Goal: Information Seeking & Learning: Learn about a topic

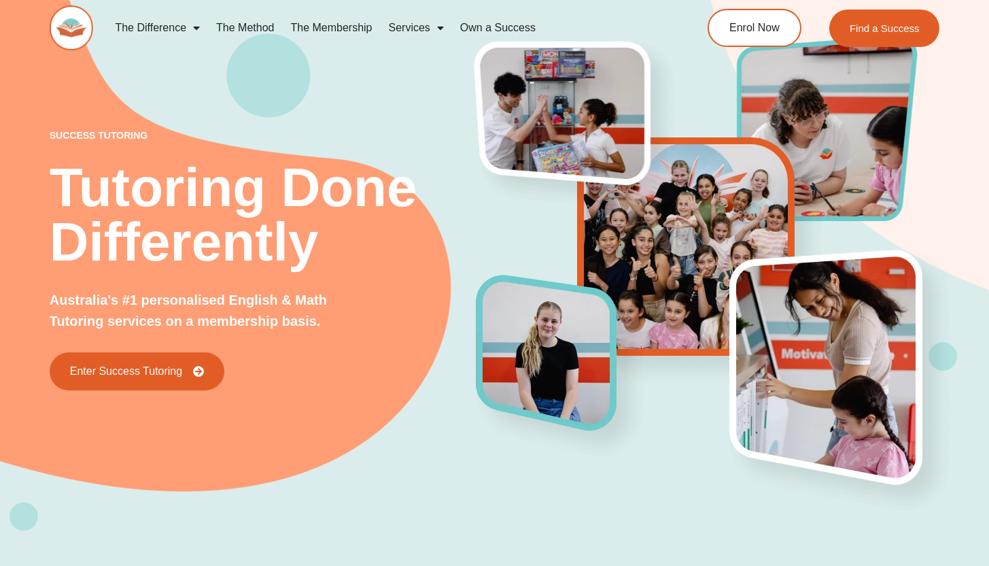
click at [439, 29] on span "Menu" at bounding box center [437, 28] width 14 height 24
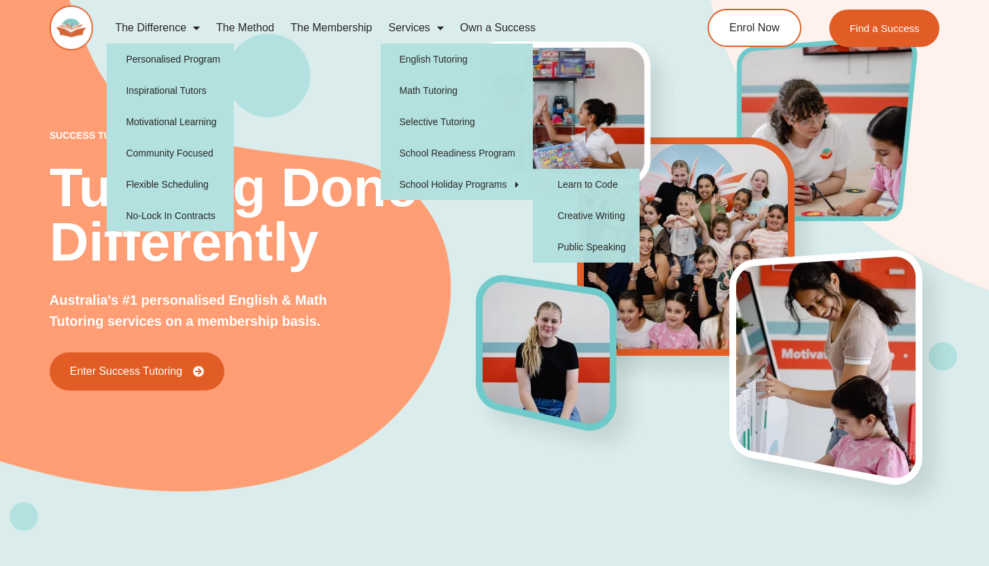
click at [194, 29] on span "Menu" at bounding box center [193, 28] width 14 height 24
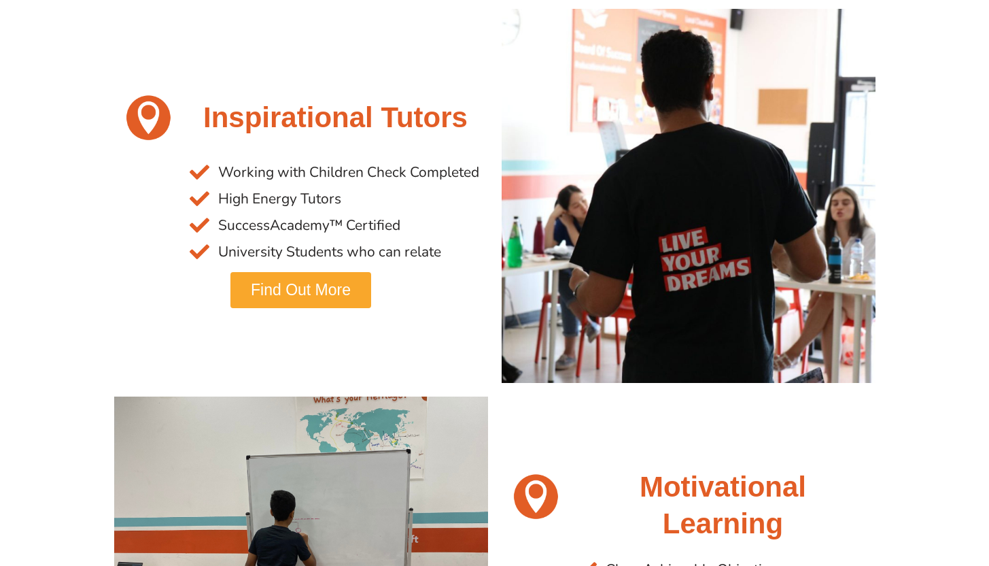
scroll to position [905, 0]
